Goal: Task Accomplishment & Management: Use online tool/utility

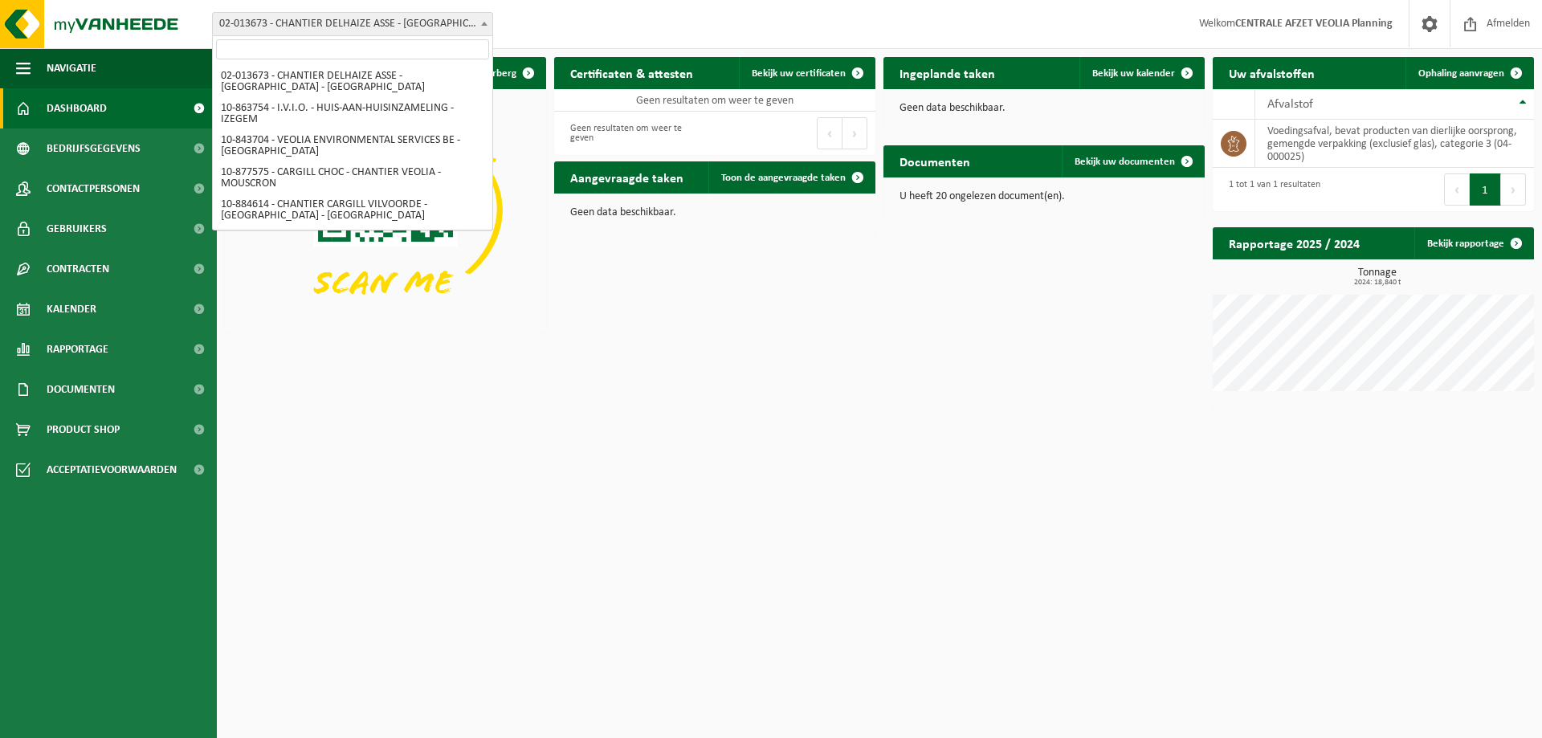
click at [335, 18] on span "02-013673 - CHANTIER DELHAIZE ASSE - [GEOGRAPHIC_DATA] - [GEOGRAPHIC_DATA]" at bounding box center [353, 24] width 280 height 22
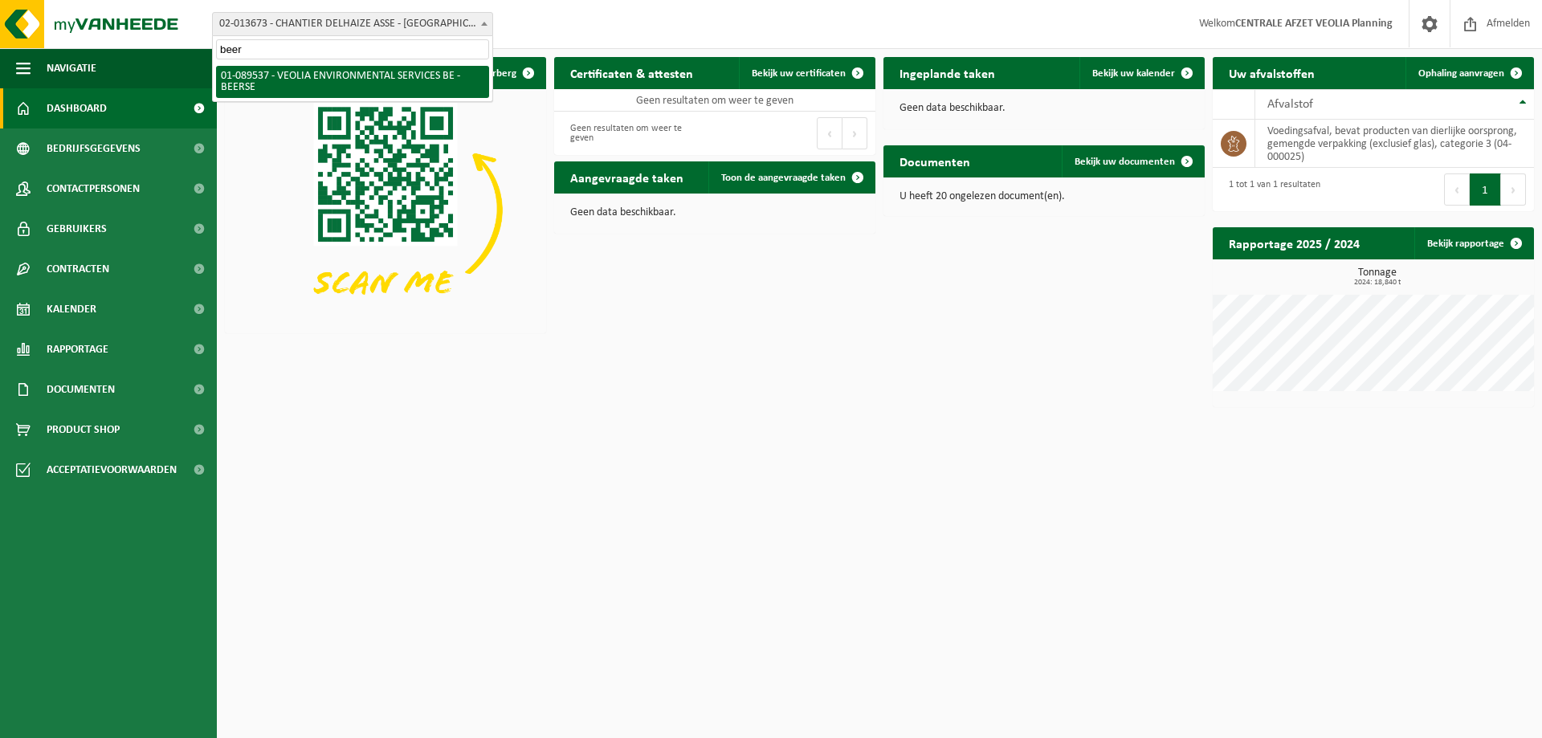
type input "beers"
select select "732"
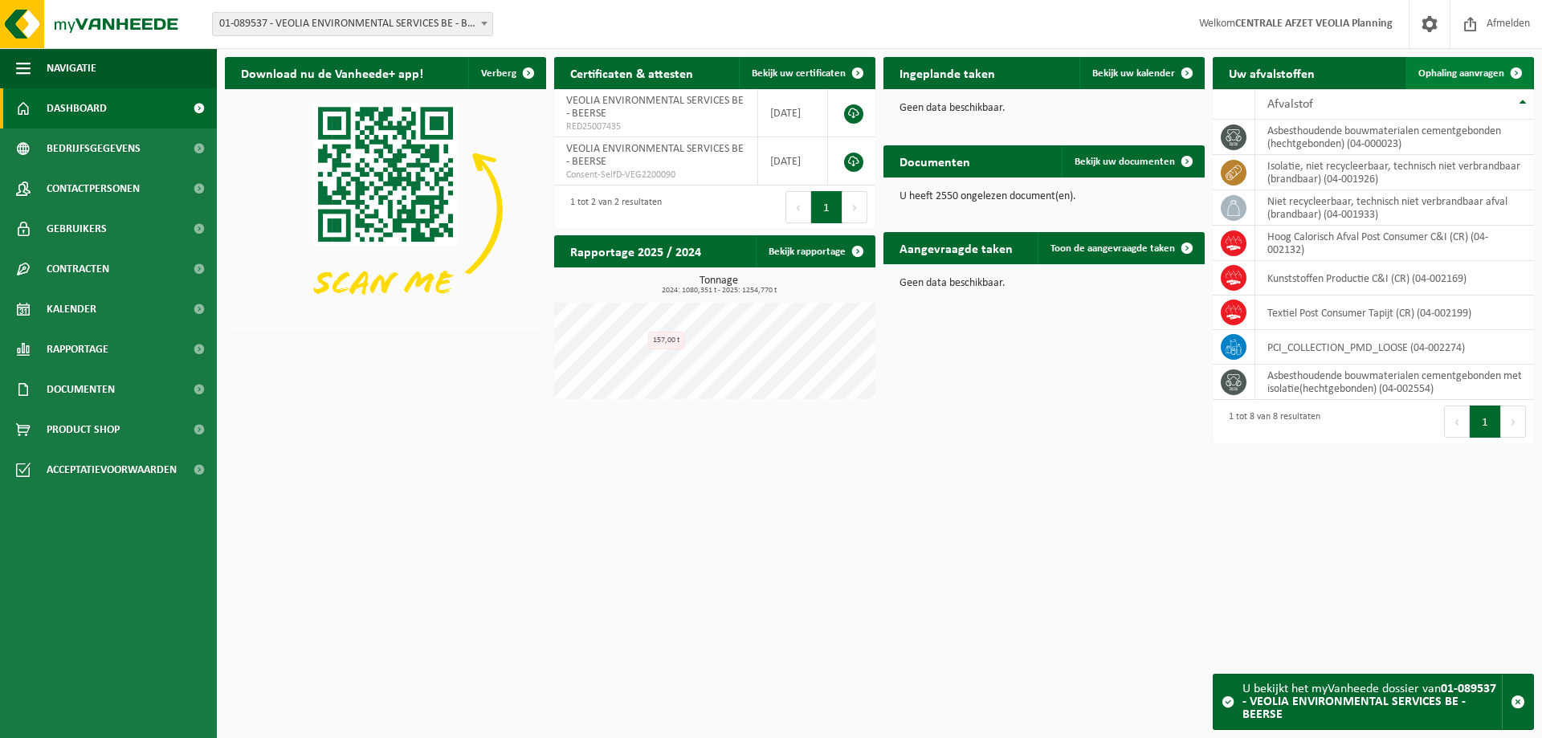
click at [1463, 70] on span "Ophaling aanvragen" at bounding box center [1462, 73] width 86 height 10
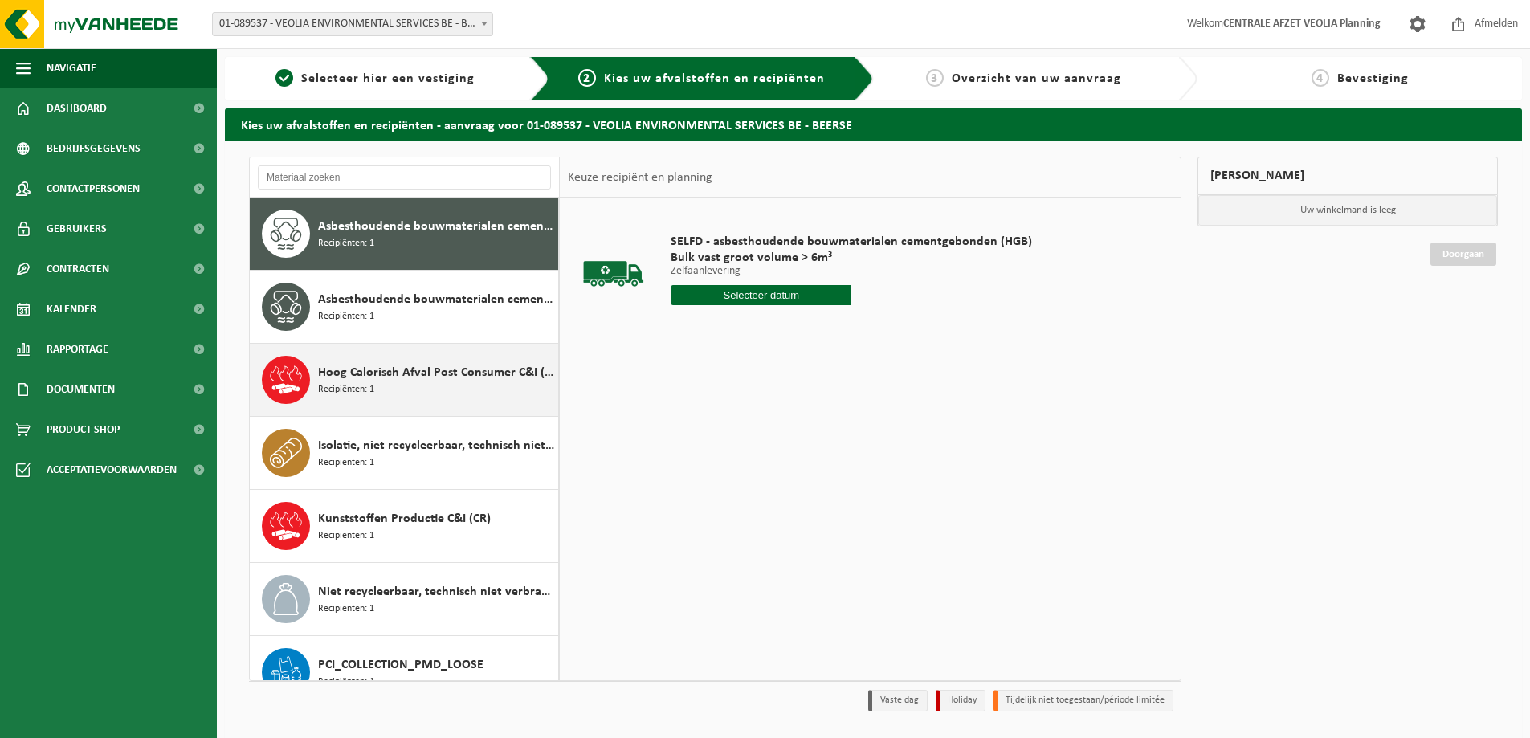
click at [396, 385] on div "Hoog Calorisch Afval Post Consumer C&I (CR) Recipiënten: 1" at bounding box center [436, 380] width 236 height 48
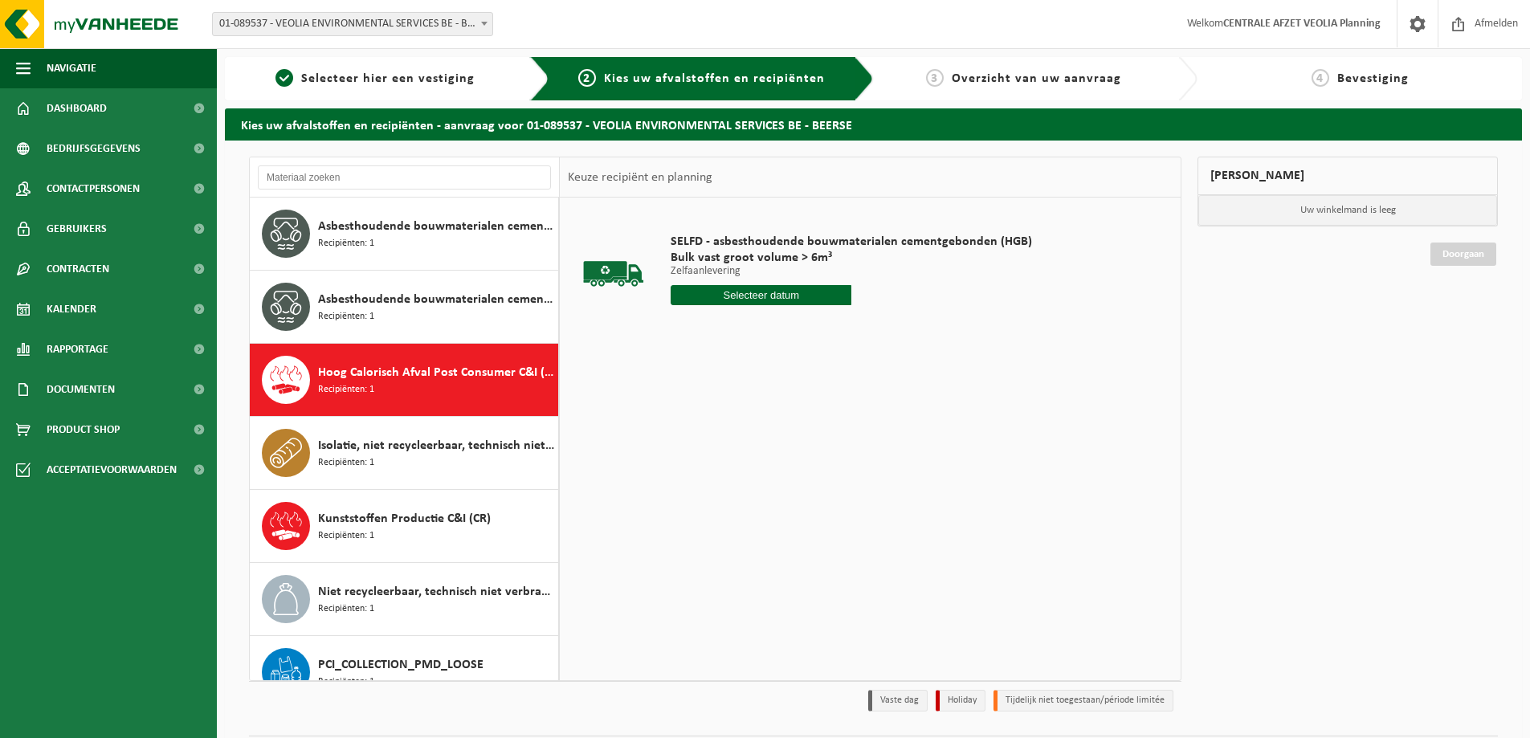
scroll to position [101, 0]
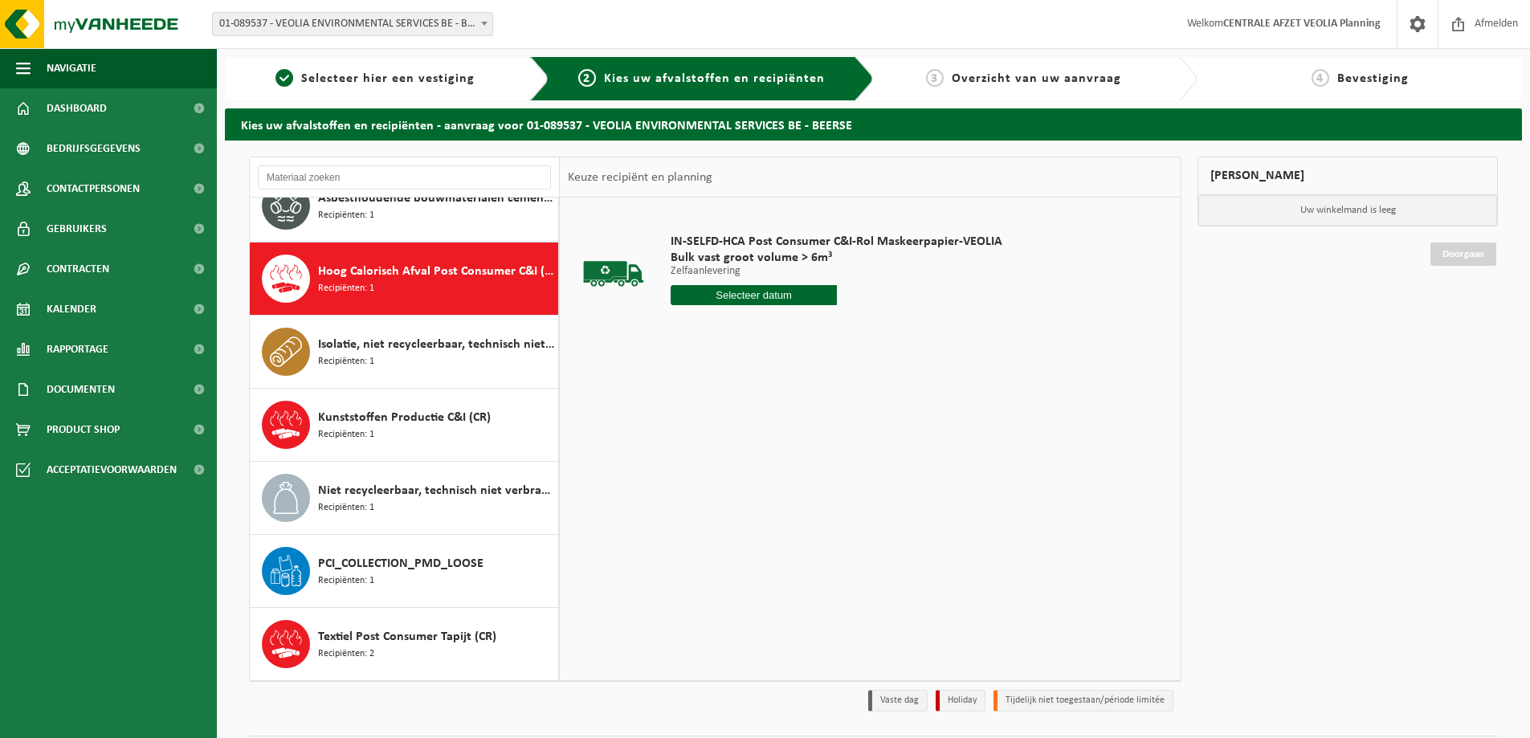
click at [737, 292] on input "text" at bounding box center [754, 295] width 166 height 20
click at [680, 493] on div "29" at bounding box center [686, 489] width 28 height 26
type input "Van 2025-09-29"
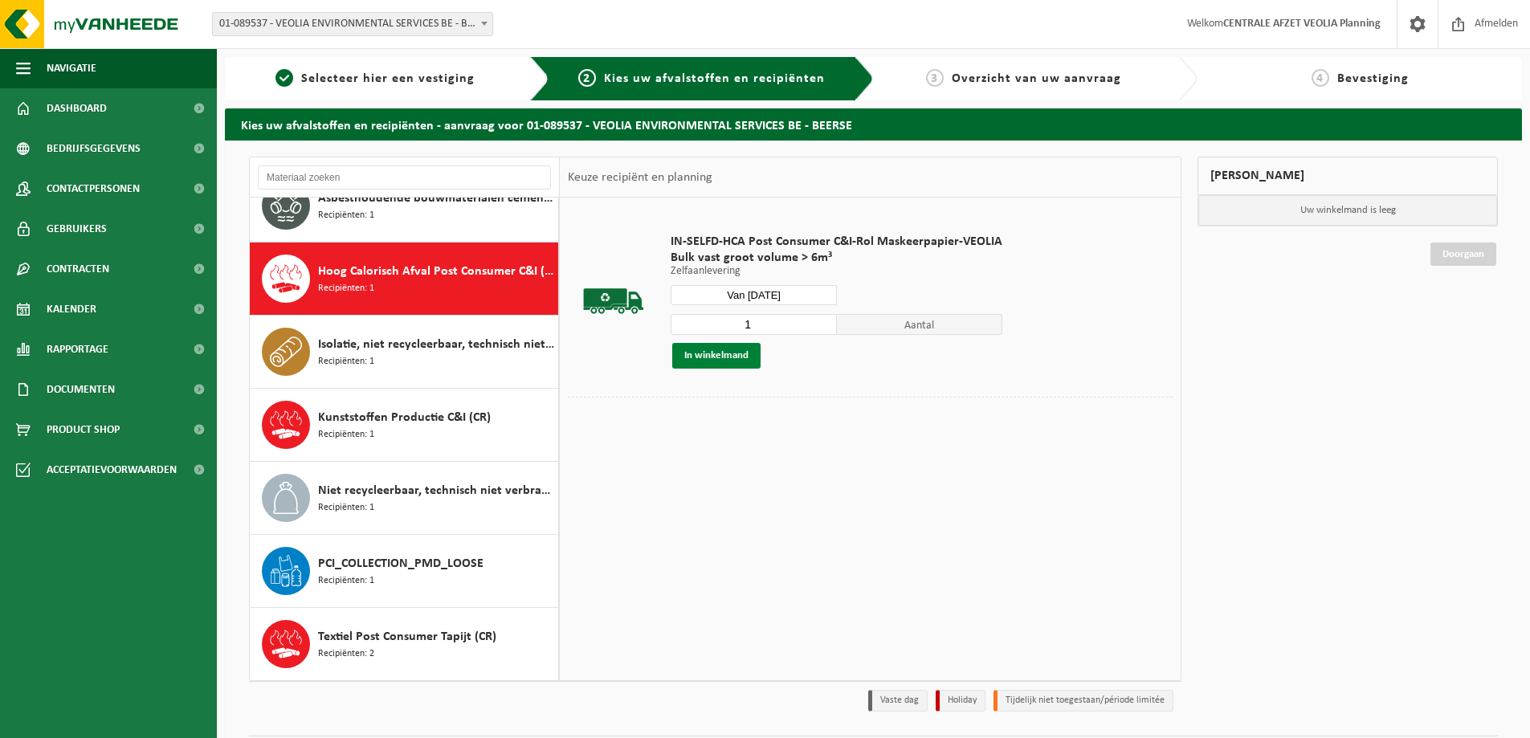
click at [722, 358] on button "In winkelmand" at bounding box center [716, 356] width 88 height 26
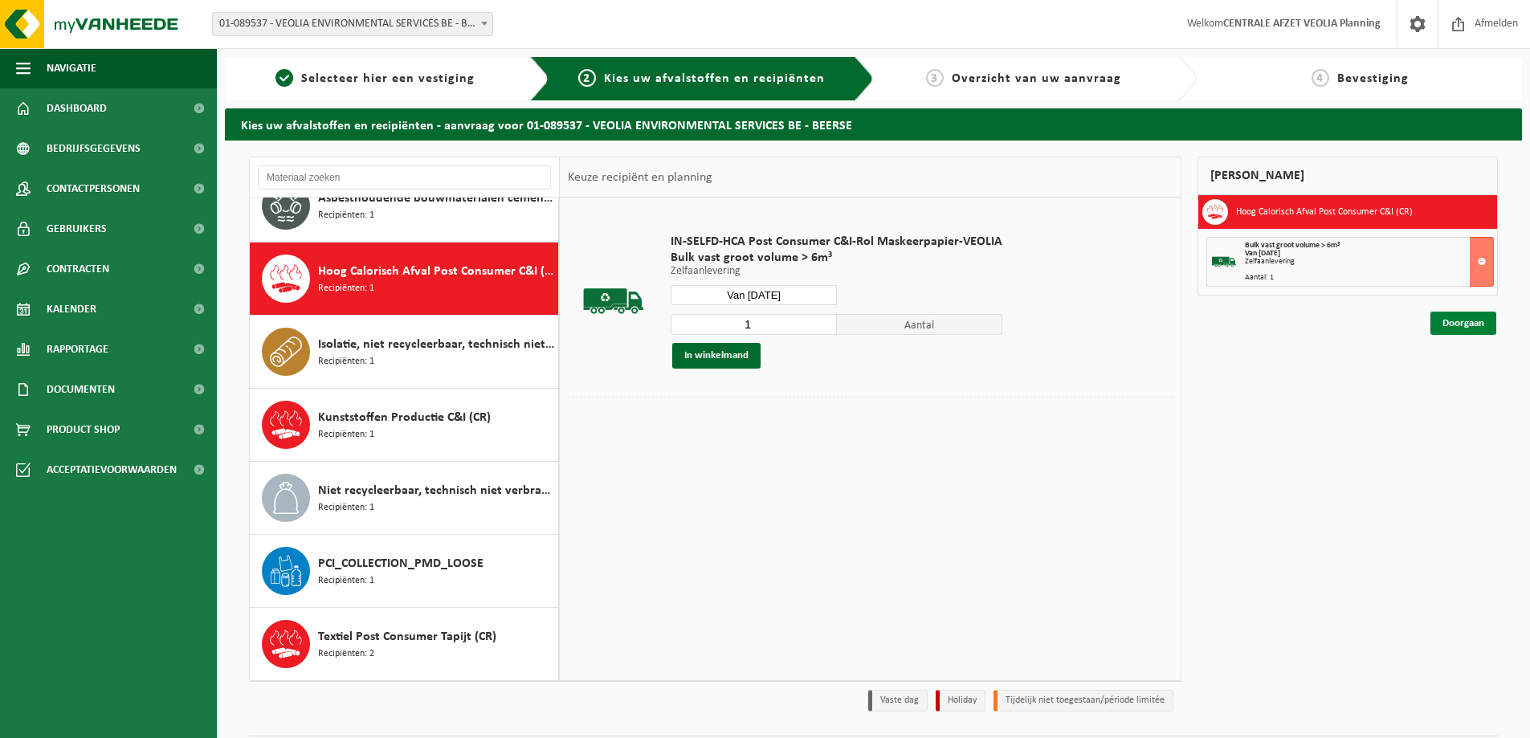
click at [1464, 324] on link "Doorgaan" at bounding box center [1464, 323] width 66 height 23
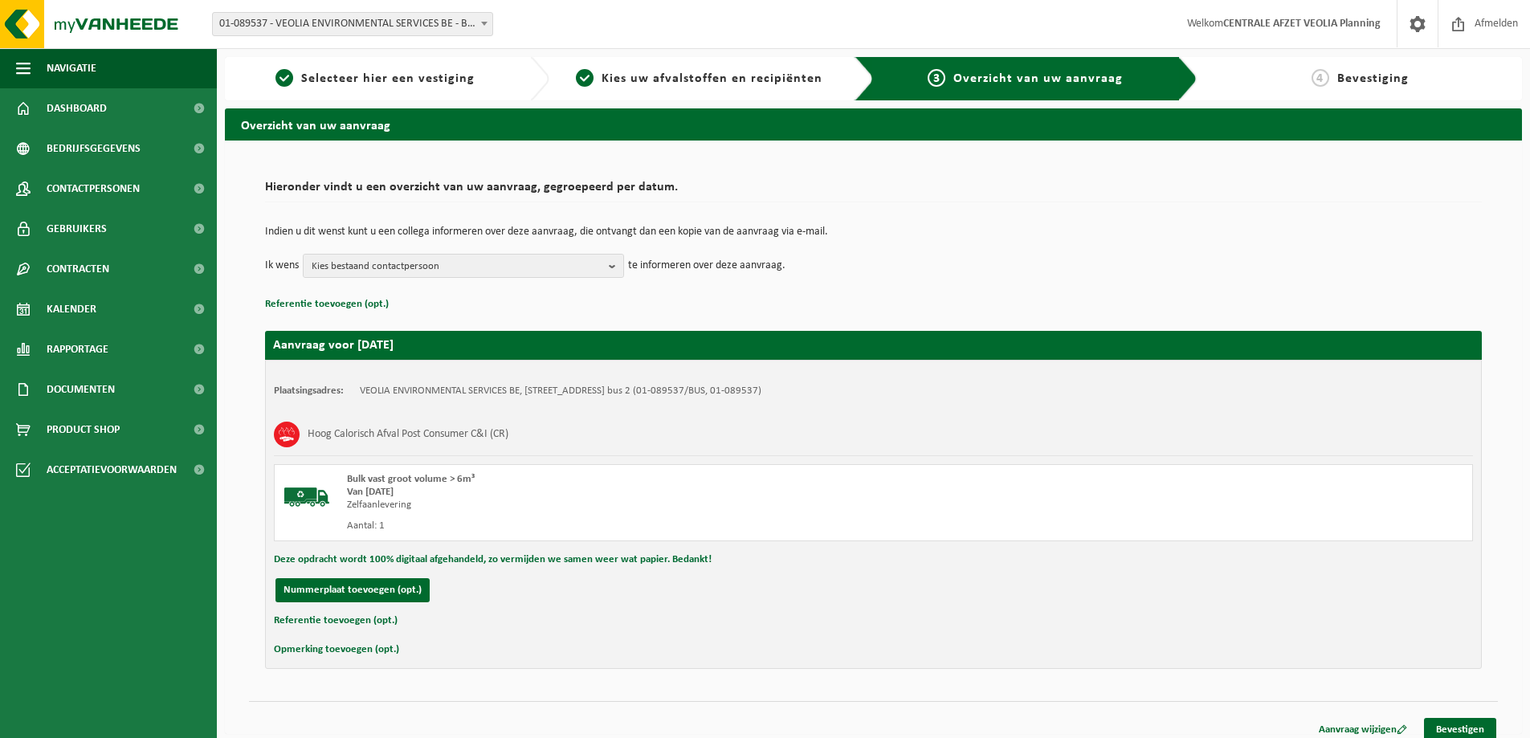
scroll to position [12, 0]
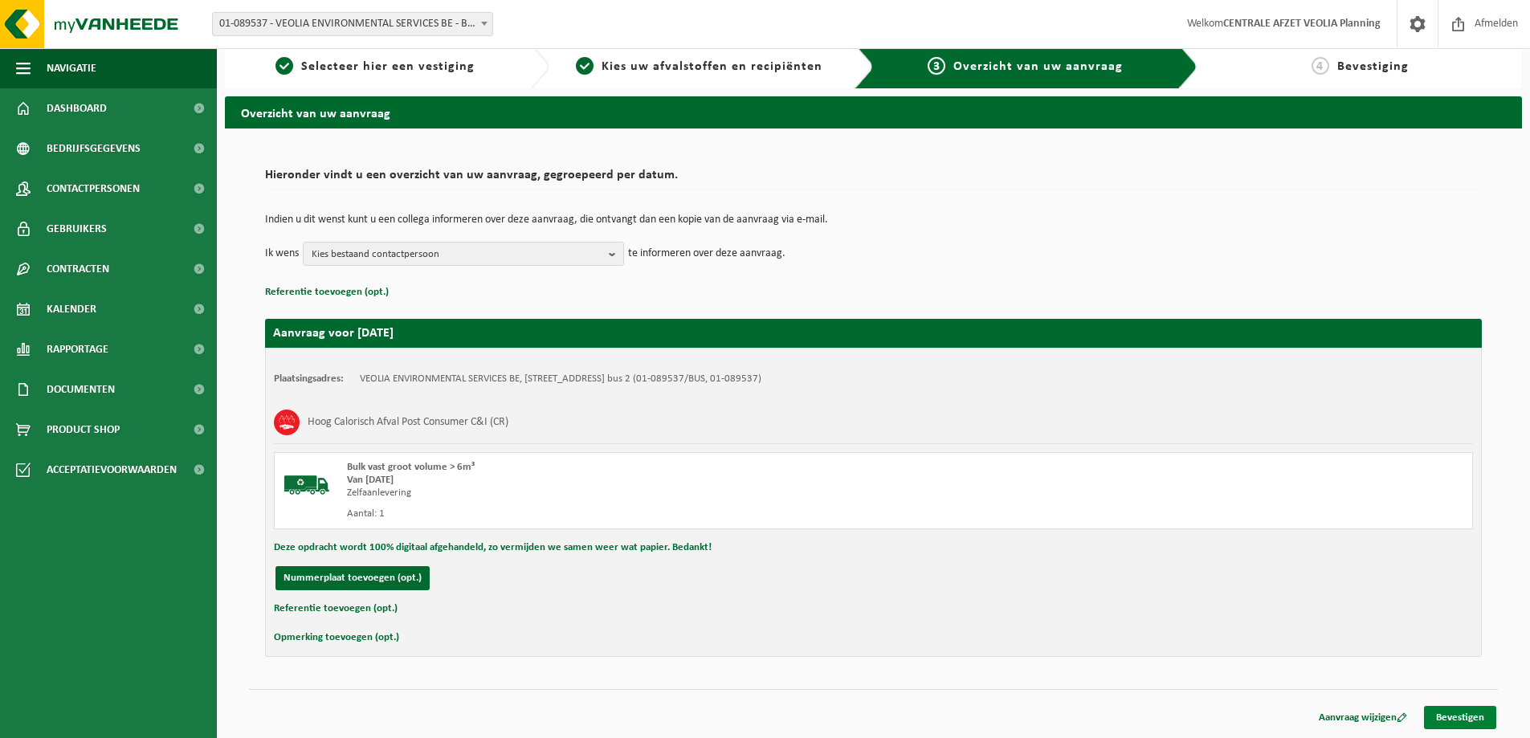
click at [1456, 719] on link "Bevestigen" at bounding box center [1460, 717] width 72 height 23
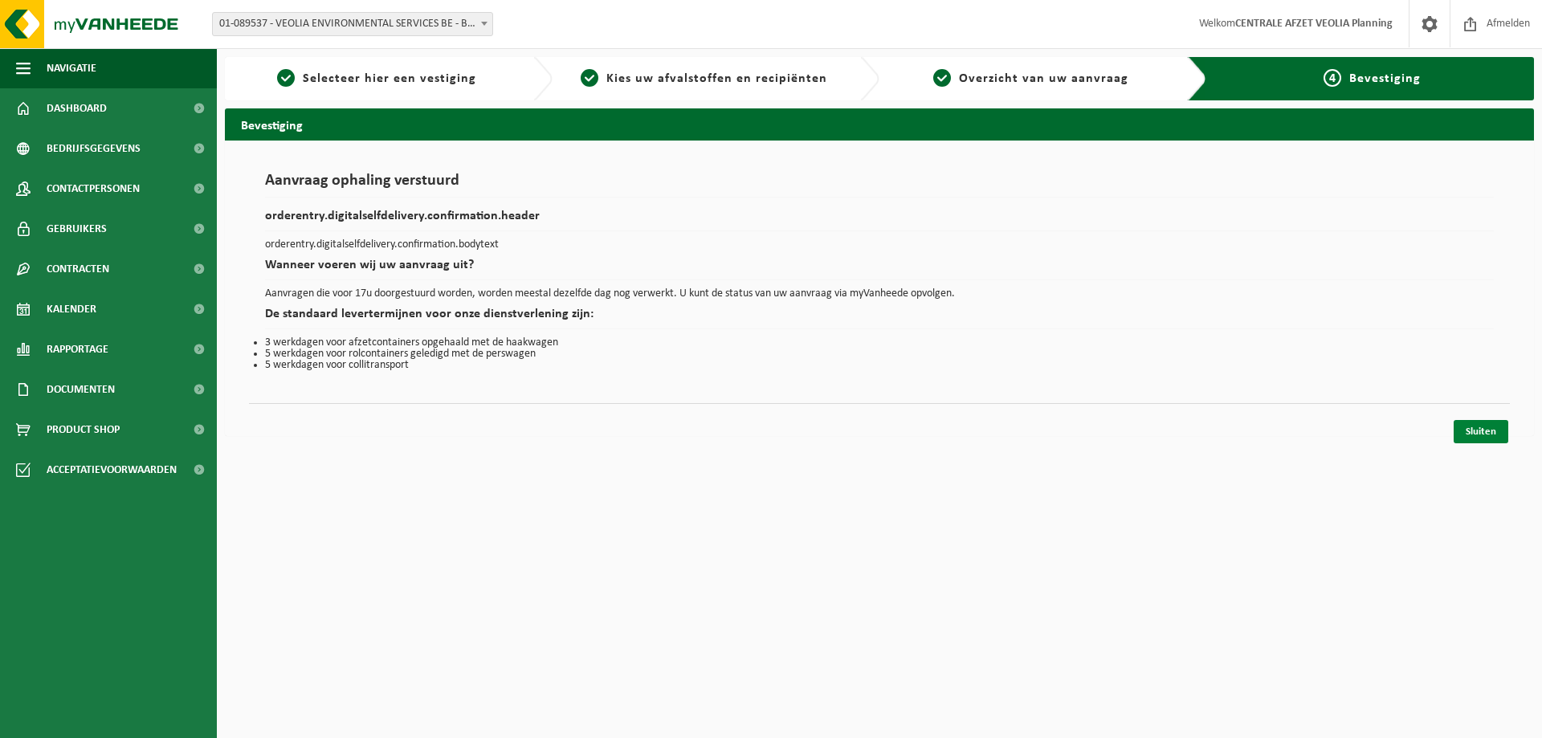
click at [1480, 426] on link "Sluiten" at bounding box center [1481, 431] width 55 height 23
